Goal: Find specific page/section: Find specific page/section

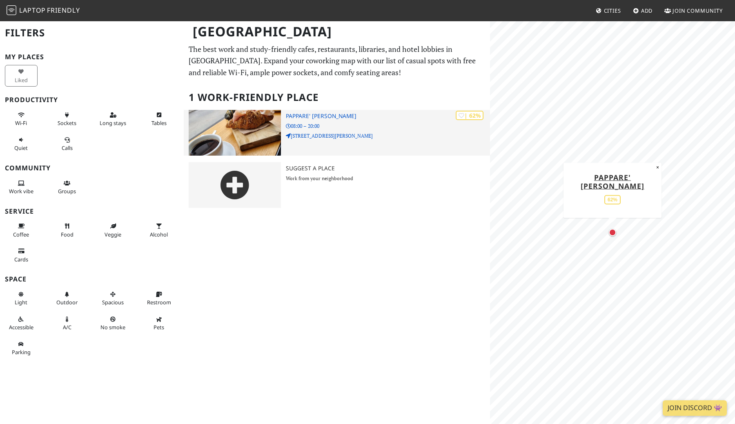
click at [343, 118] on h3 "Pappare' [PERSON_NAME]" at bounding box center [388, 116] width 204 height 7
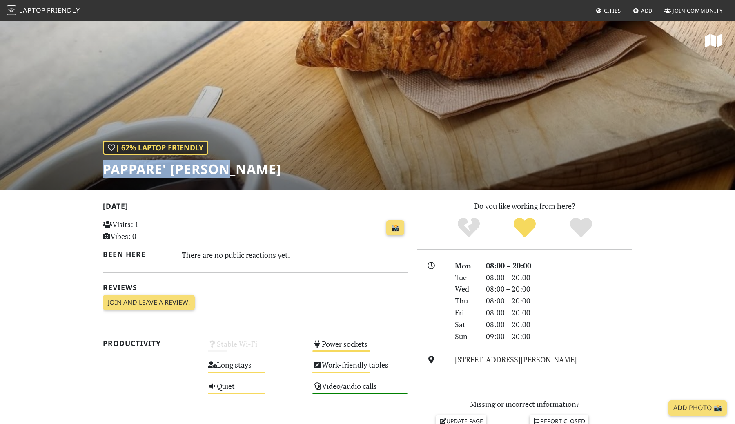
drag, startPoint x: 255, startPoint y: 165, endPoint x: 102, endPoint y: 161, distance: 153.3
click at [102, 161] on div "| 62% Laptop Friendly Pappare' [GEOGRAPHIC_DATA]" at bounding box center [367, 105] width 735 height 170
copy h1 "Pappare' [PERSON_NAME]"
